Goal: Check status

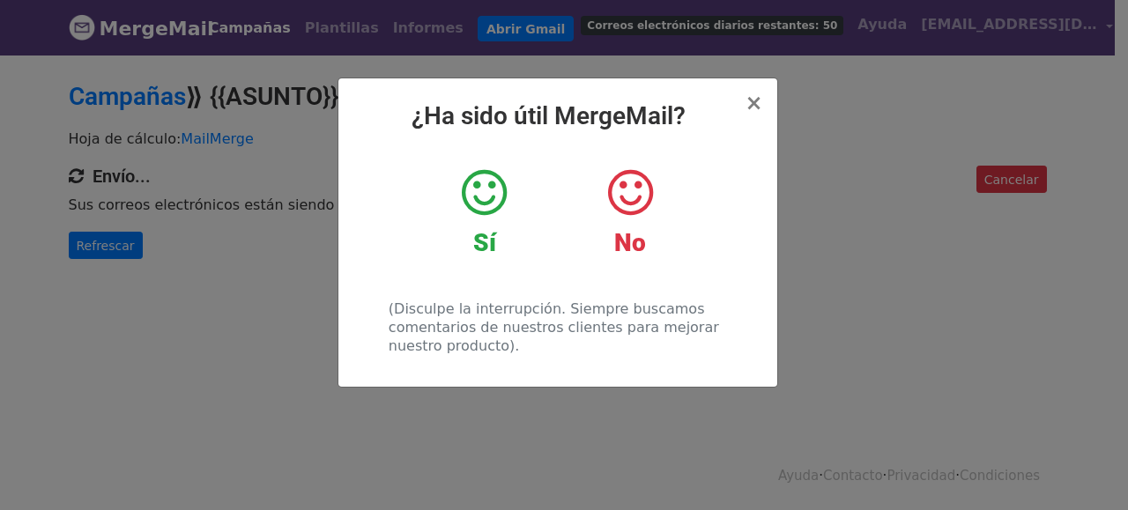
click at [539, 208] on div "Sí" at bounding box center [484, 213] width 119 height 92
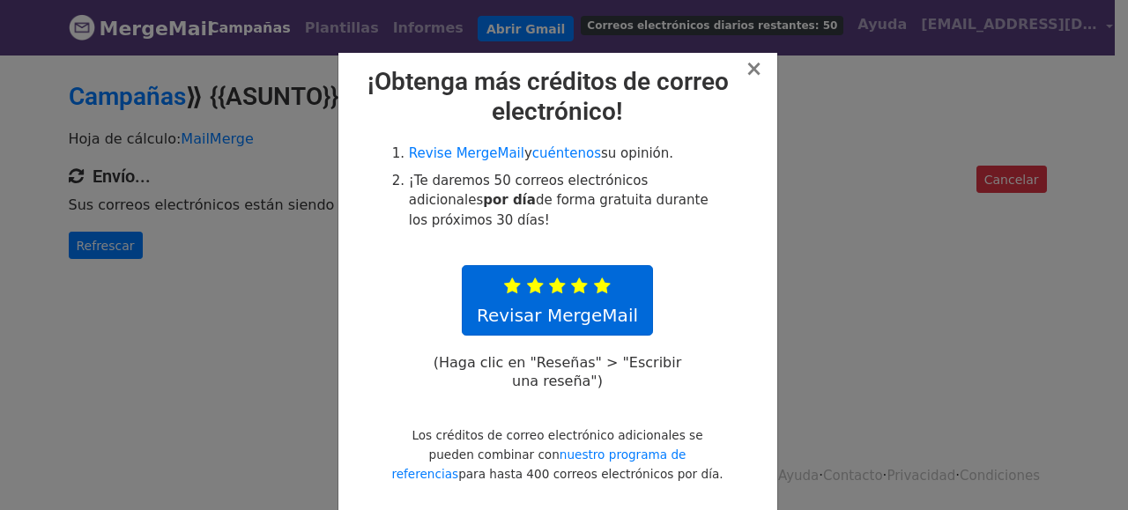
scroll to position [54, 0]
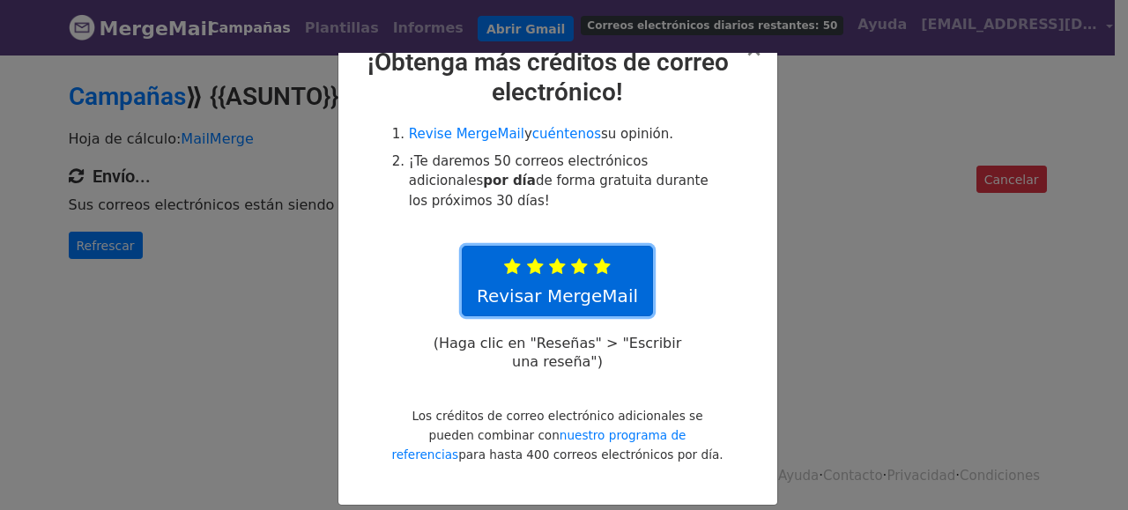
click at [522, 285] on font "Revisar MergeMail" at bounding box center [557, 295] width 161 height 21
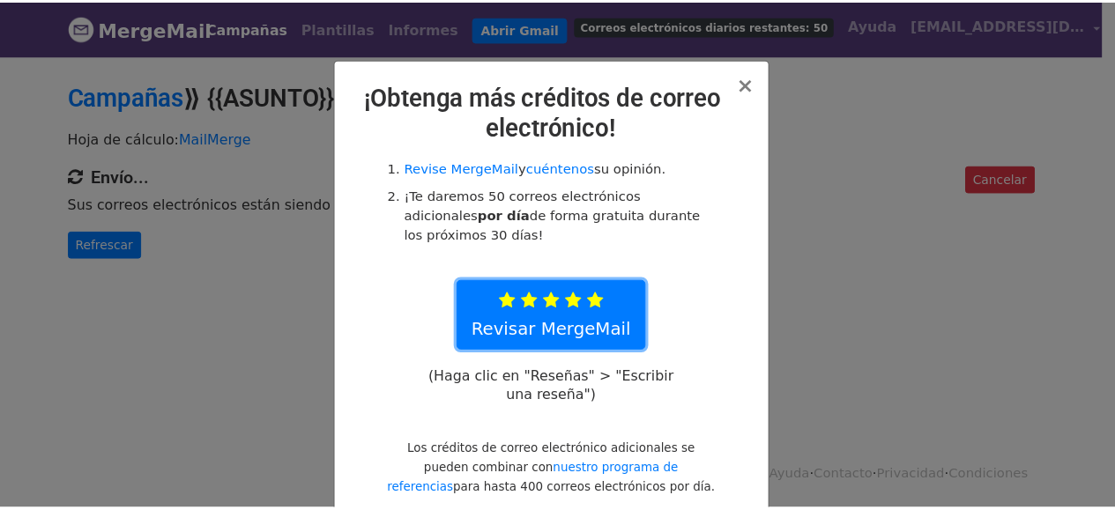
scroll to position [0, 0]
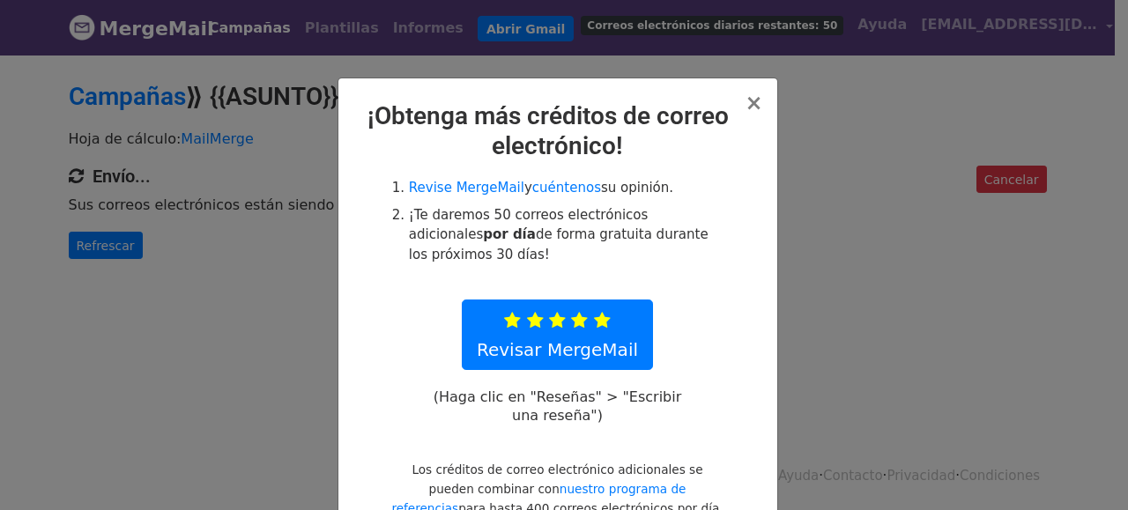
click at [739, 103] on h2 "¡Obtenga más créditos de correo electrónico!" at bounding box center [557, 130] width 411 height 59
click at [752, 100] on font "×" at bounding box center [753, 103] width 18 height 25
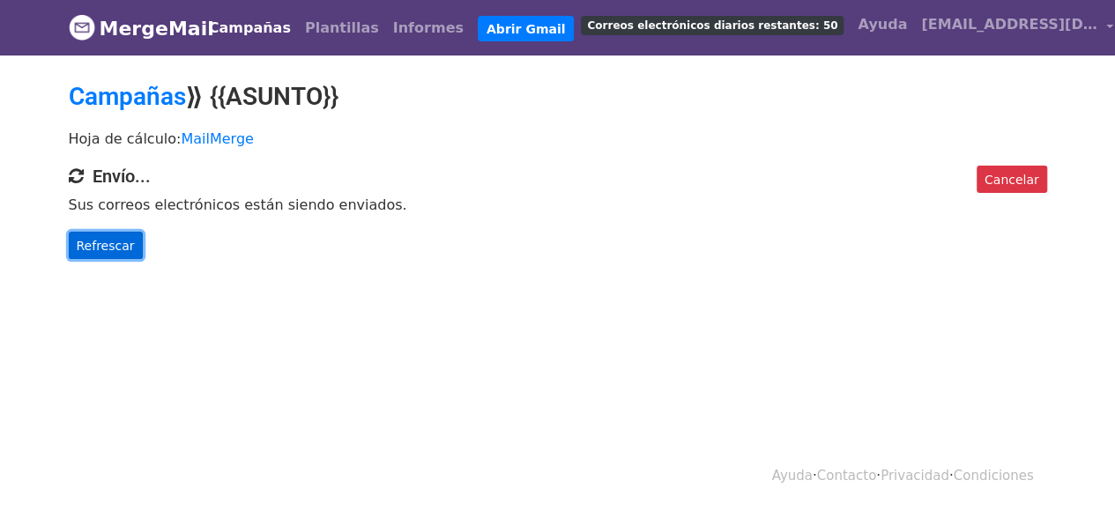
click at [93, 257] on link "Refrescar" at bounding box center [106, 246] width 74 height 28
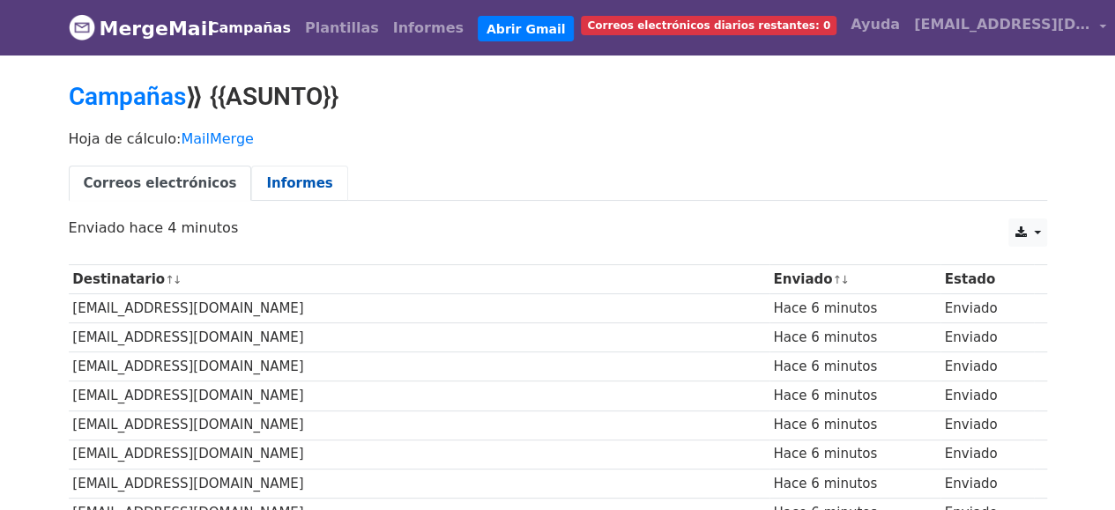
click at [266, 179] on font "Informes" at bounding box center [299, 183] width 66 height 16
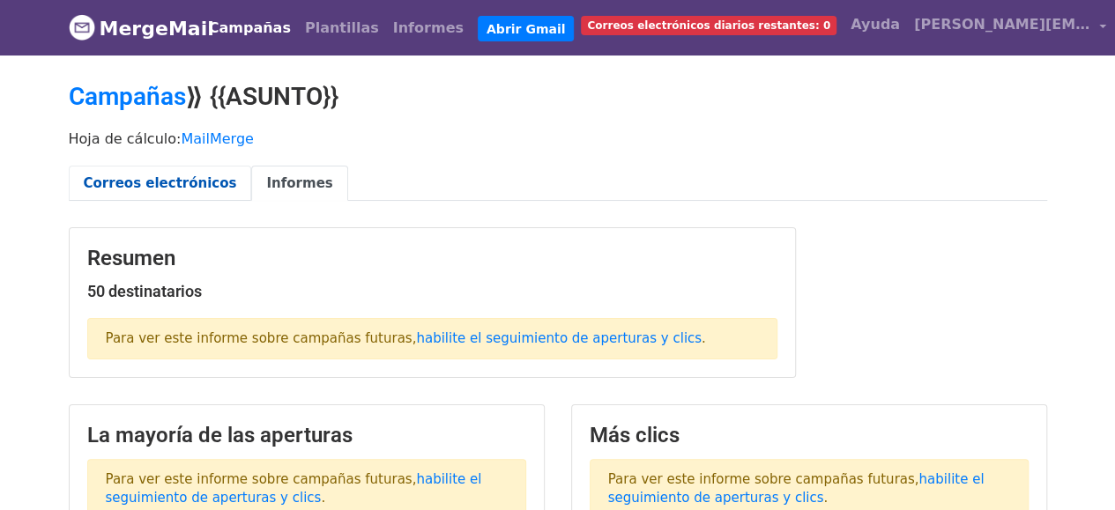
click at [148, 181] on font "Correos electrónicos" at bounding box center [160, 183] width 153 height 16
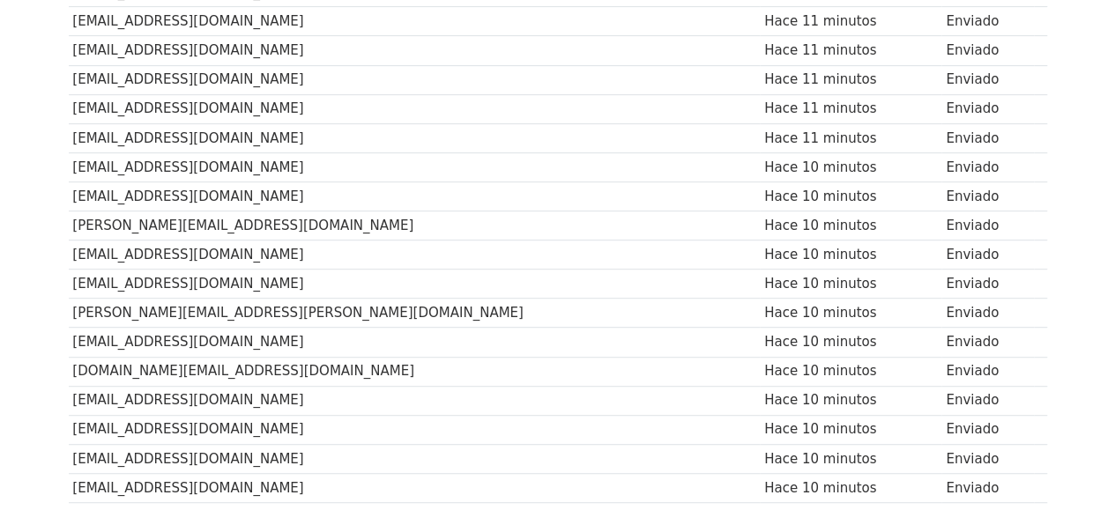
scroll to position [146, 0]
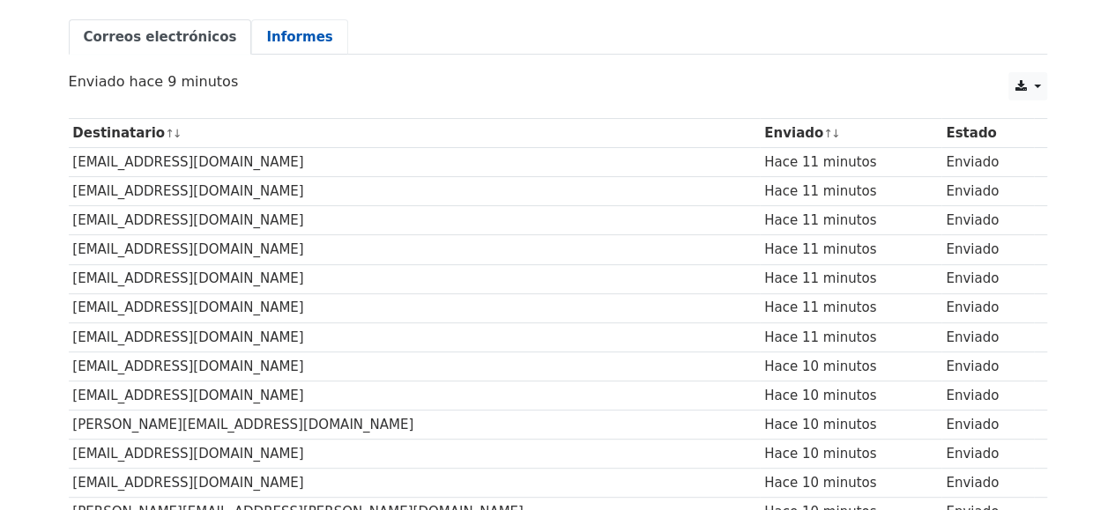
click at [280, 29] on font "Informes" at bounding box center [299, 37] width 66 height 16
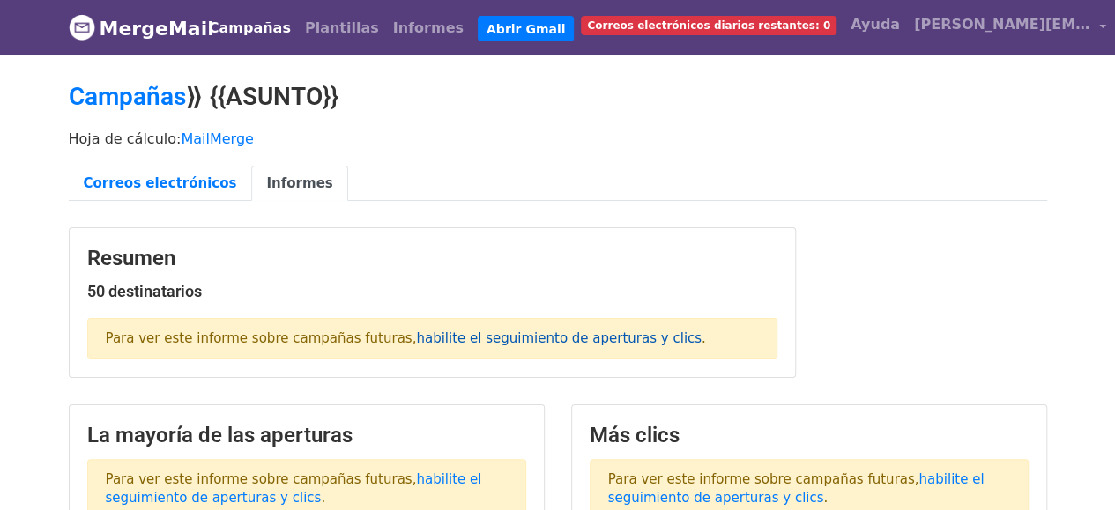
click at [416, 340] on font "habilite el seguimiento de aperturas y clics" at bounding box center [558, 338] width 285 height 16
